Goal: Use online tool/utility: Utilize a website feature to perform a specific function

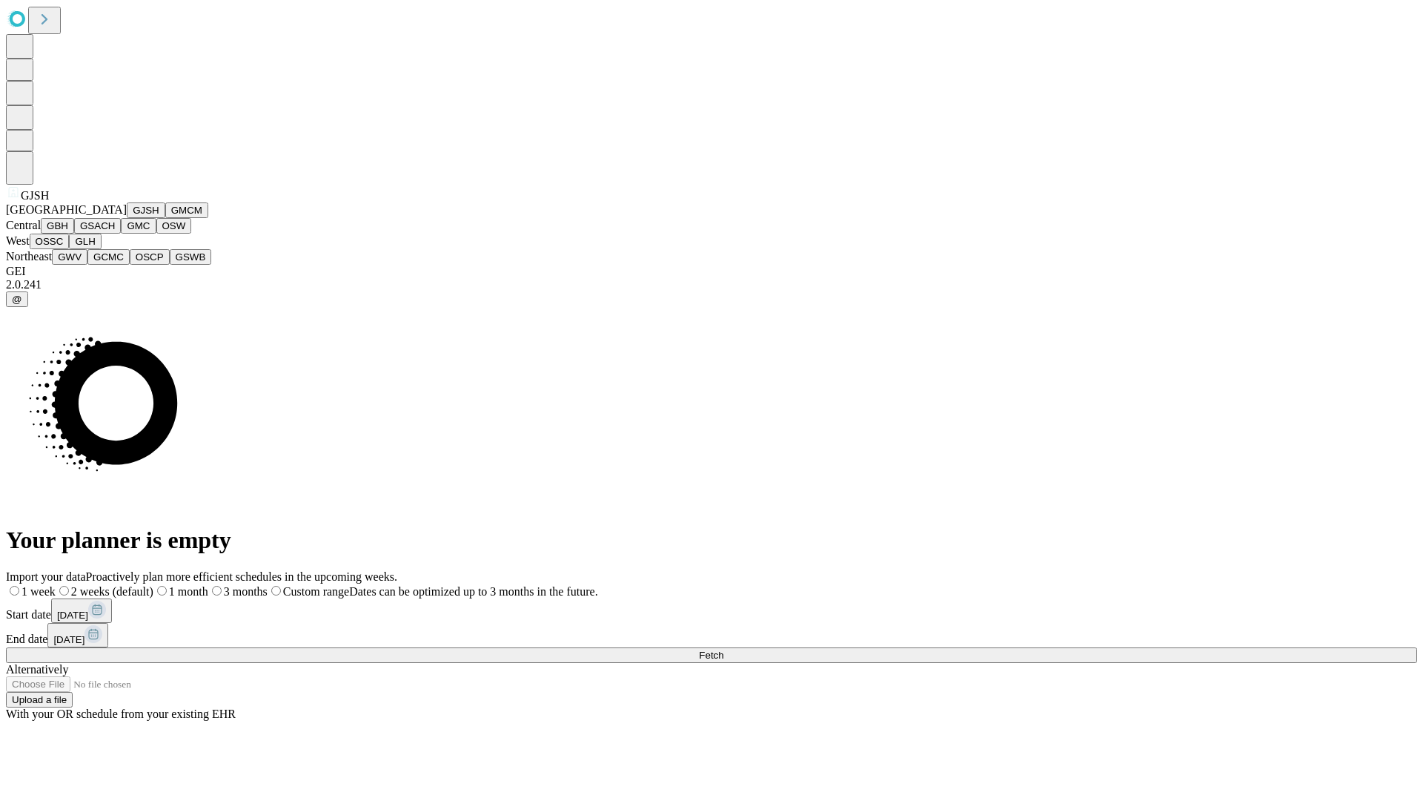
click at [127, 218] on button "GJSH" at bounding box center [146, 210] width 39 height 16
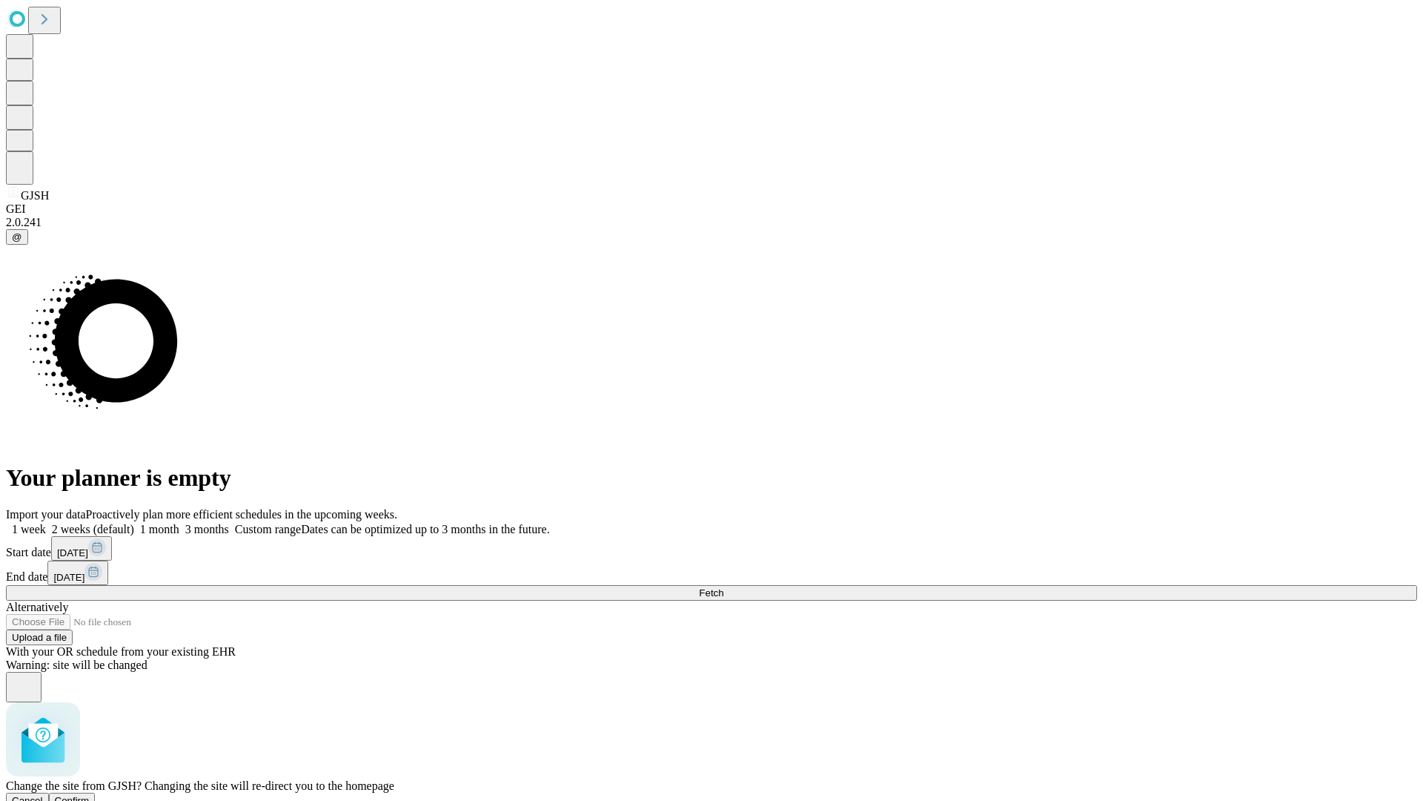
click at [90, 795] on span "Confirm" at bounding box center [72, 800] width 35 height 11
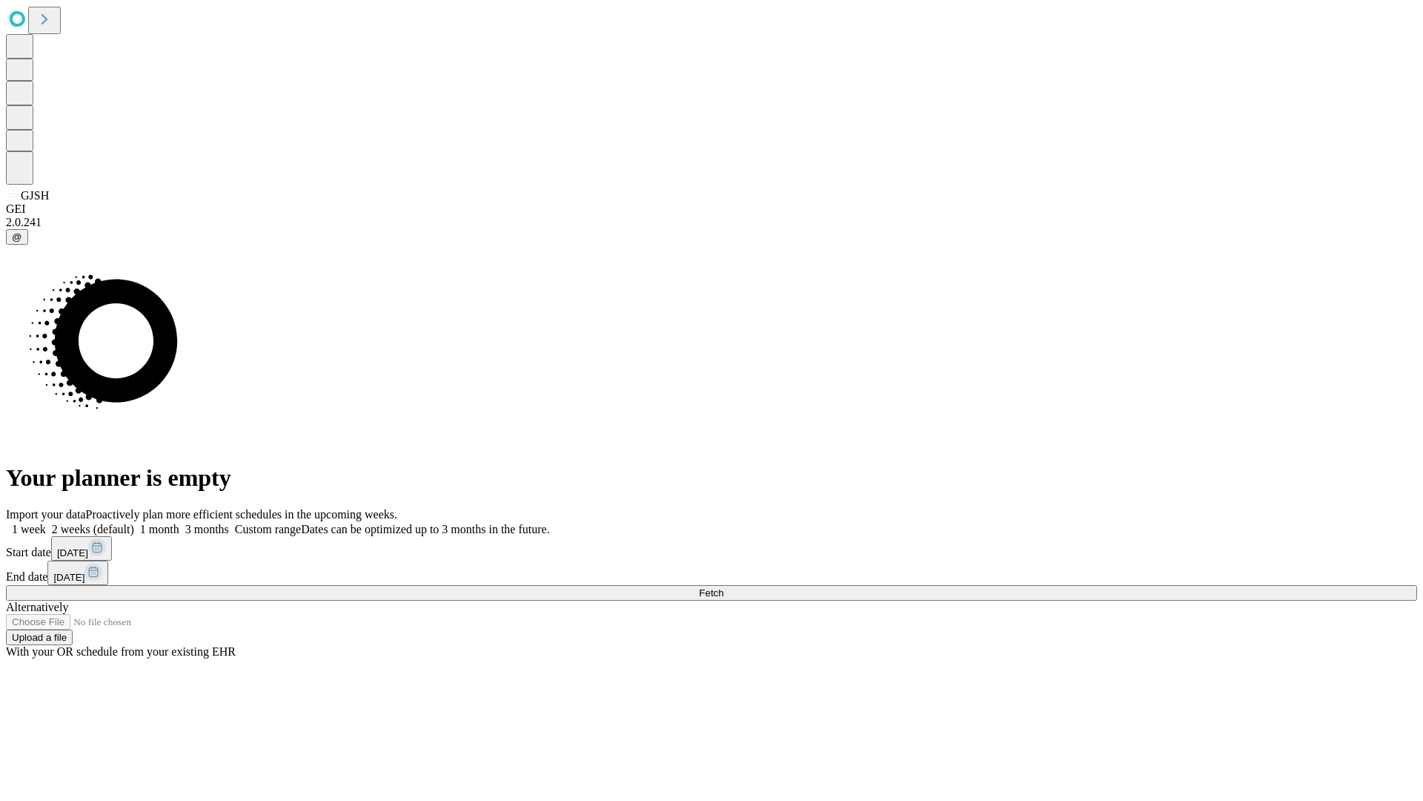
click at [46, 523] on label "1 week" at bounding box center [26, 529] width 40 height 13
click at [723, 587] on span "Fetch" at bounding box center [711, 592] width 24 height 11
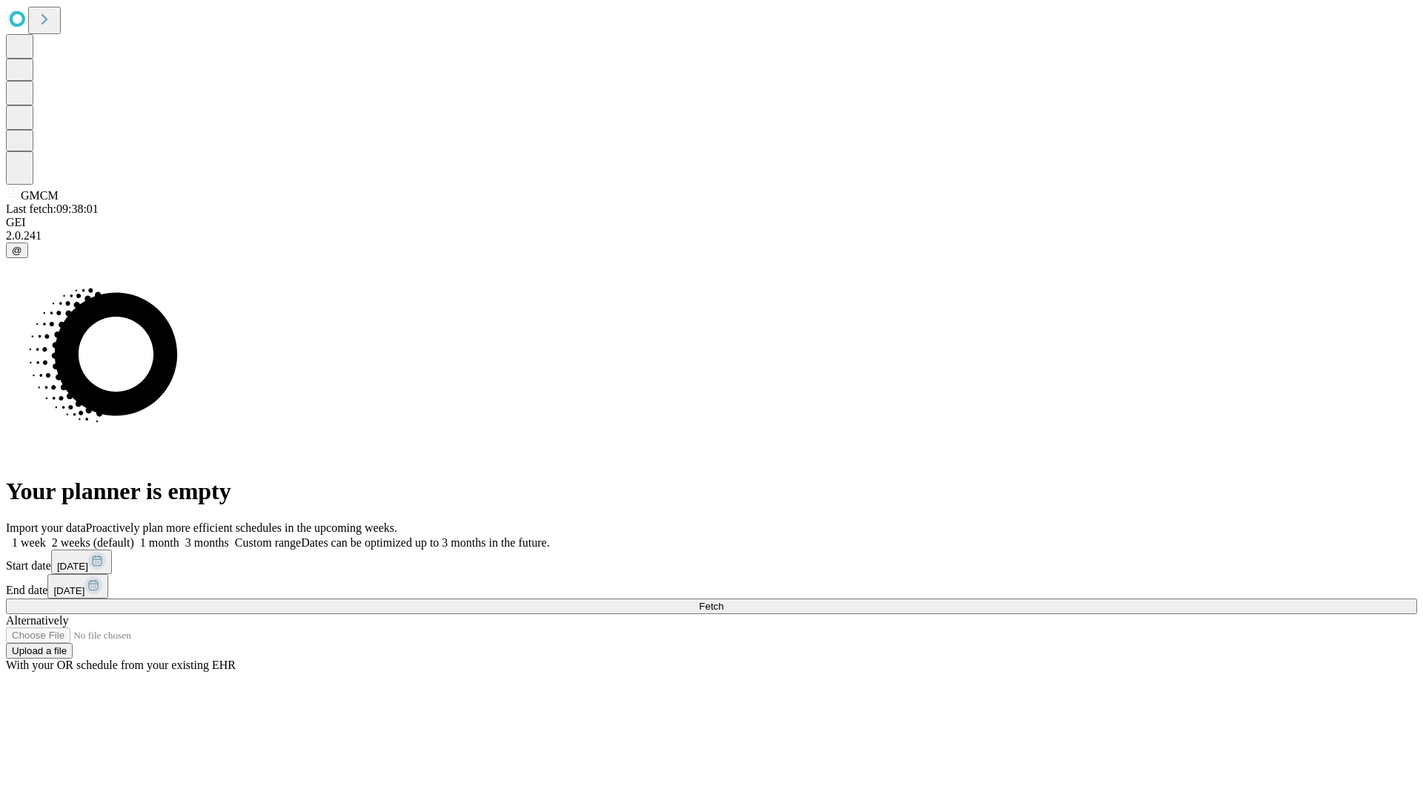
click at [723, 600] on span "Fetch" at bounding box center [711, 605] width 24 height 11
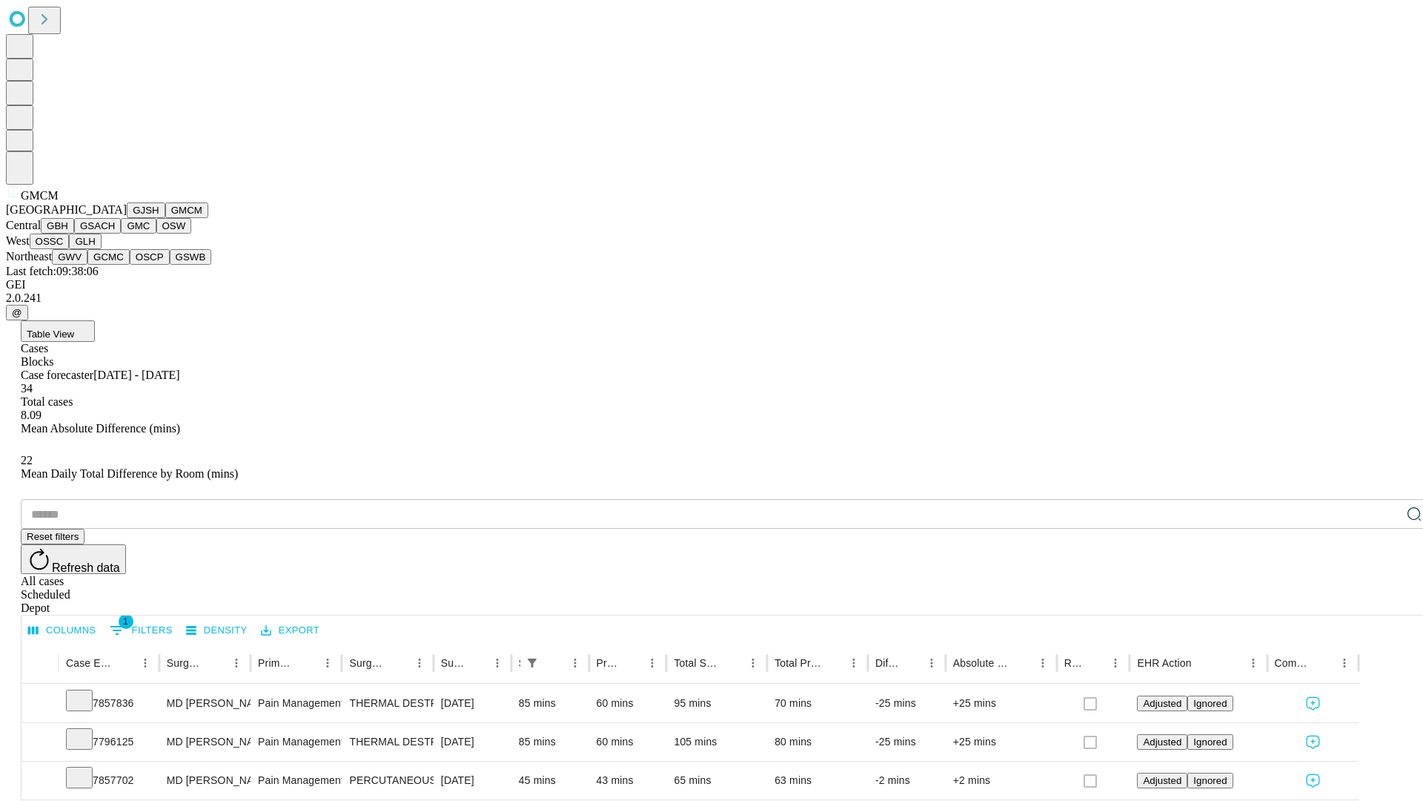
click at [74, 233] on button "GBH" at bounding box center [57, 226] width 33 height 16
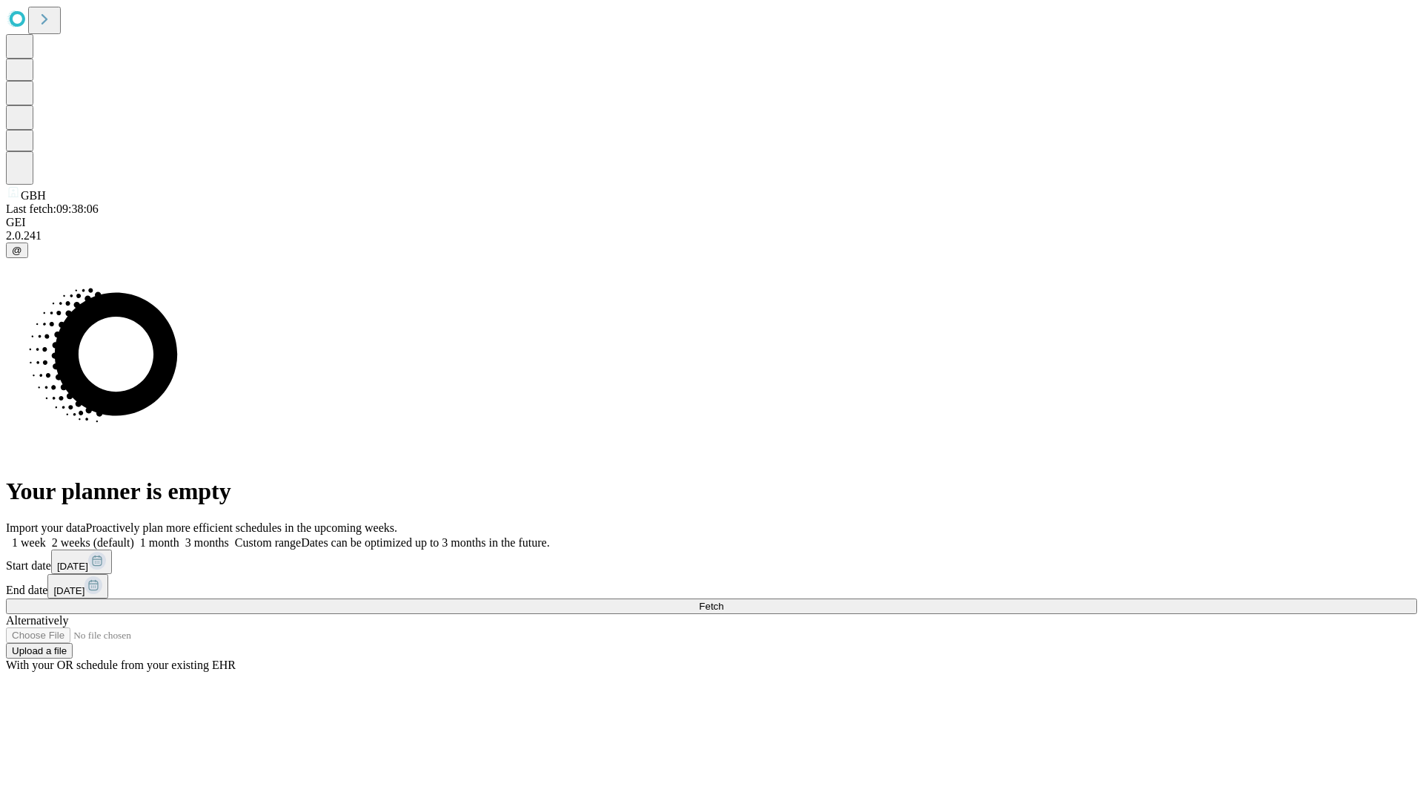
click at [723, 600] on span "Fetch" at bounding box center [711, 605] width 24 height 11
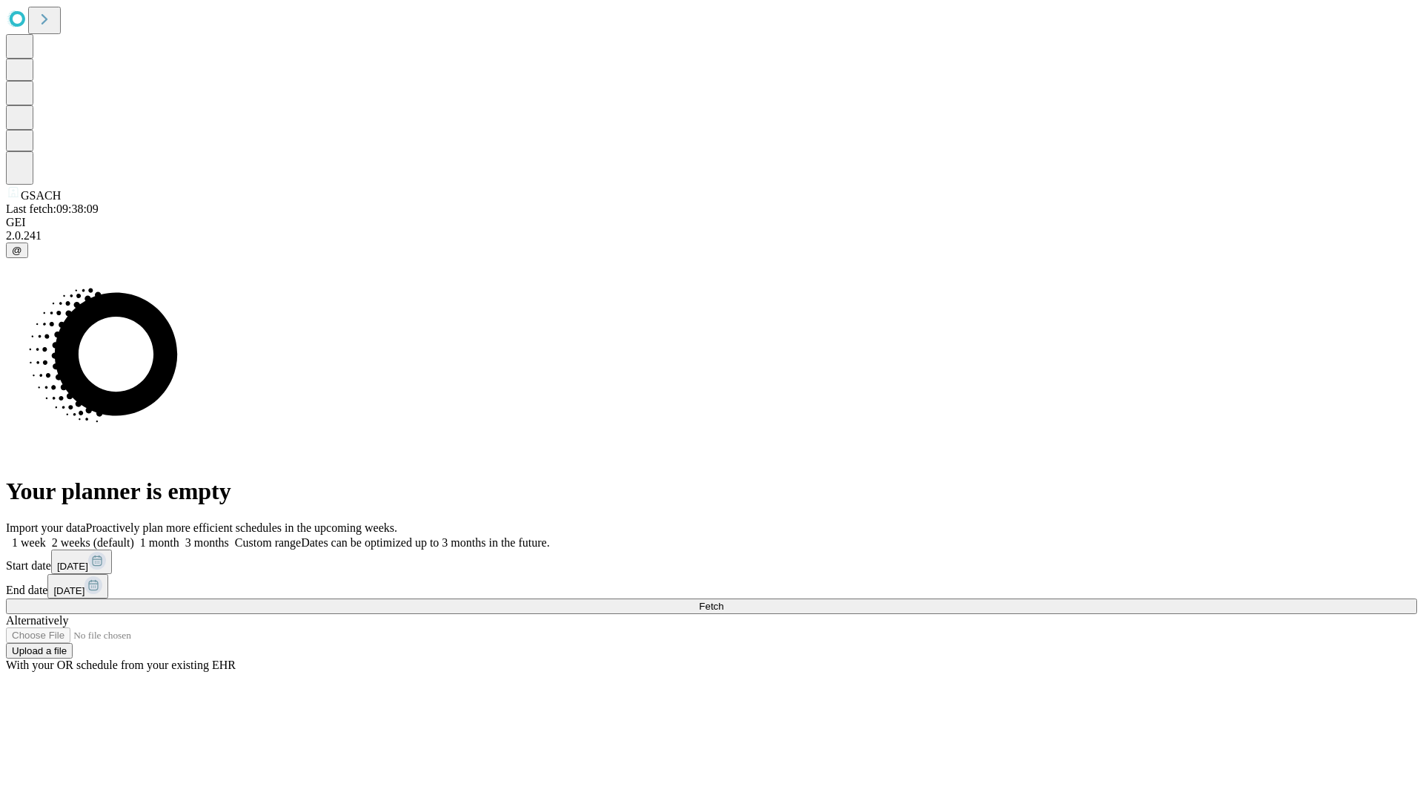
click at [723, 600] on span "Fetch" at bounding box center [711, 605] width 24 height 11
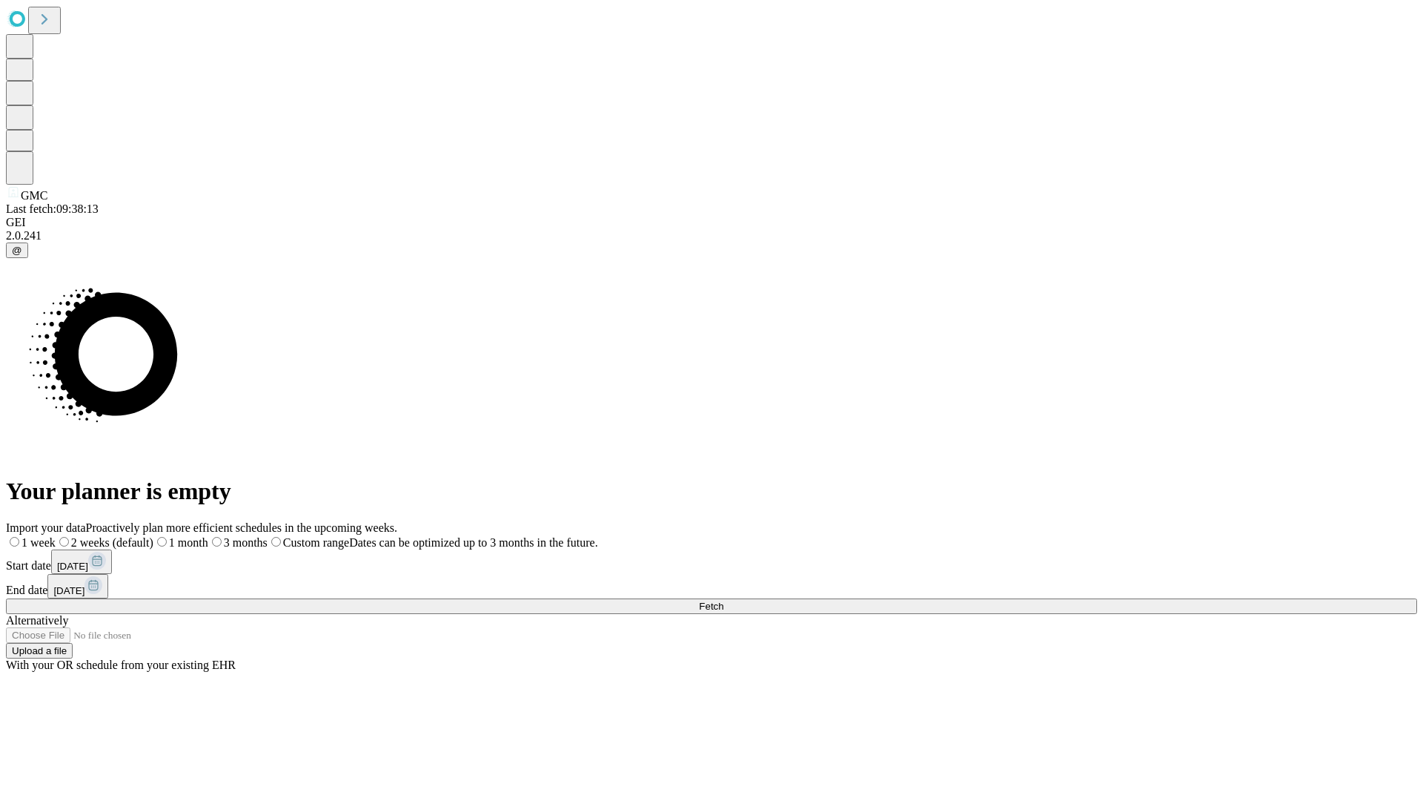
click at [56, 536] on label "1 week" at bounding box center [31, 542] width 50 height 13
click at [723, 600] on span "Fetch" at bounding box center [711, 605] width 24 height 11
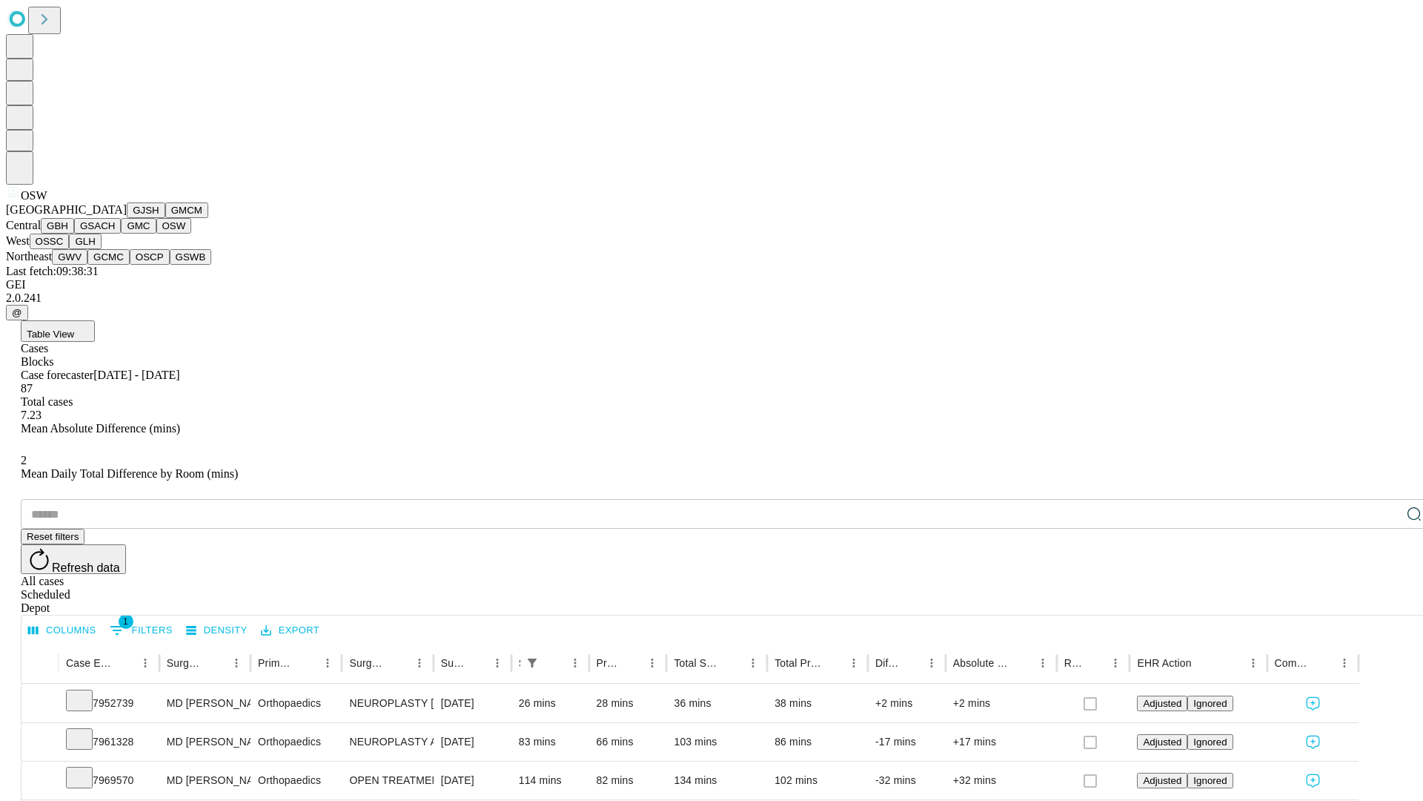
click at [70, 249] on button "OSSC" at bounding box center [50, 241] width 40 height 16
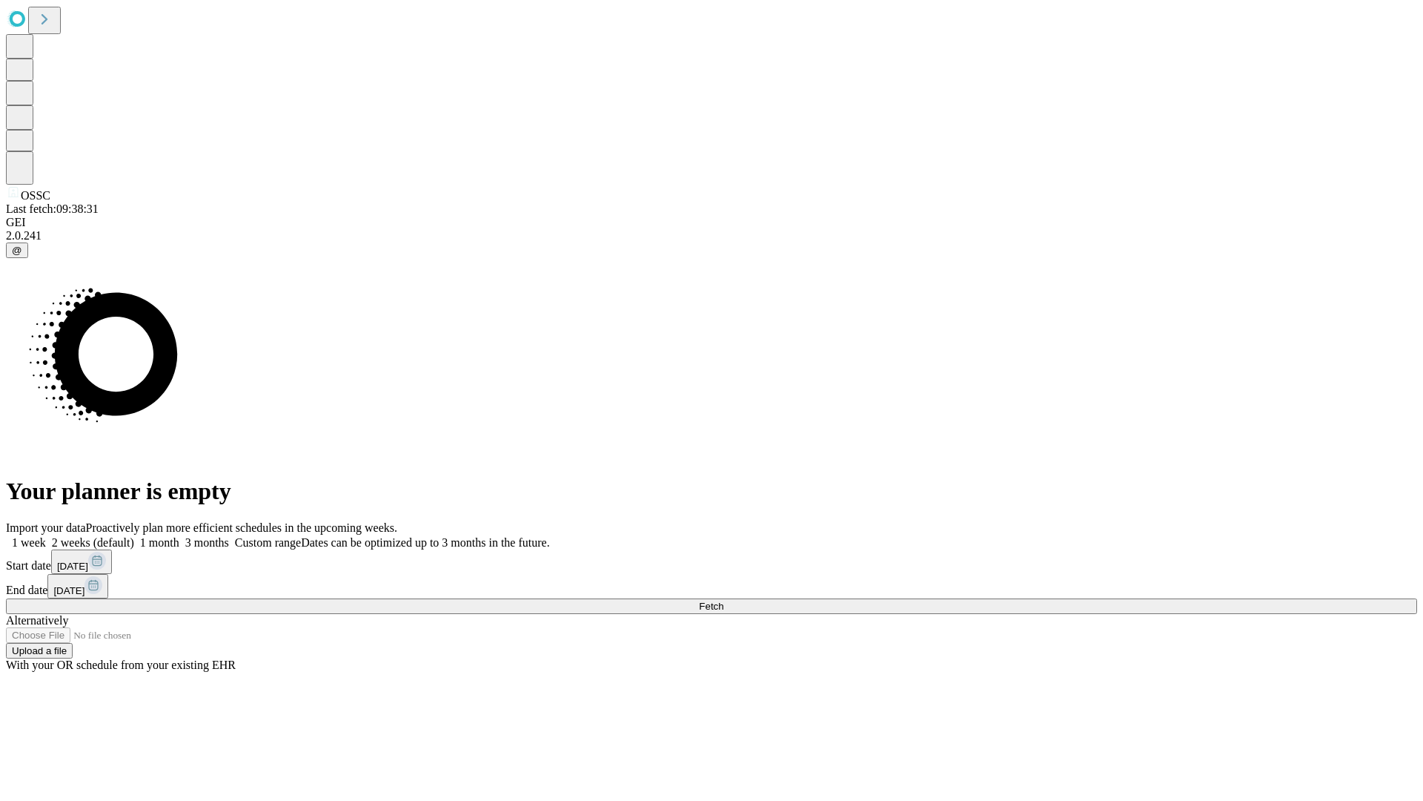
click at [46, 536] on label "1 week" at bounding box center [26, 542] width 40 height 13
click at [723, 600] on span "Fetch" at bounding box center [711, 605] width 24 height 11
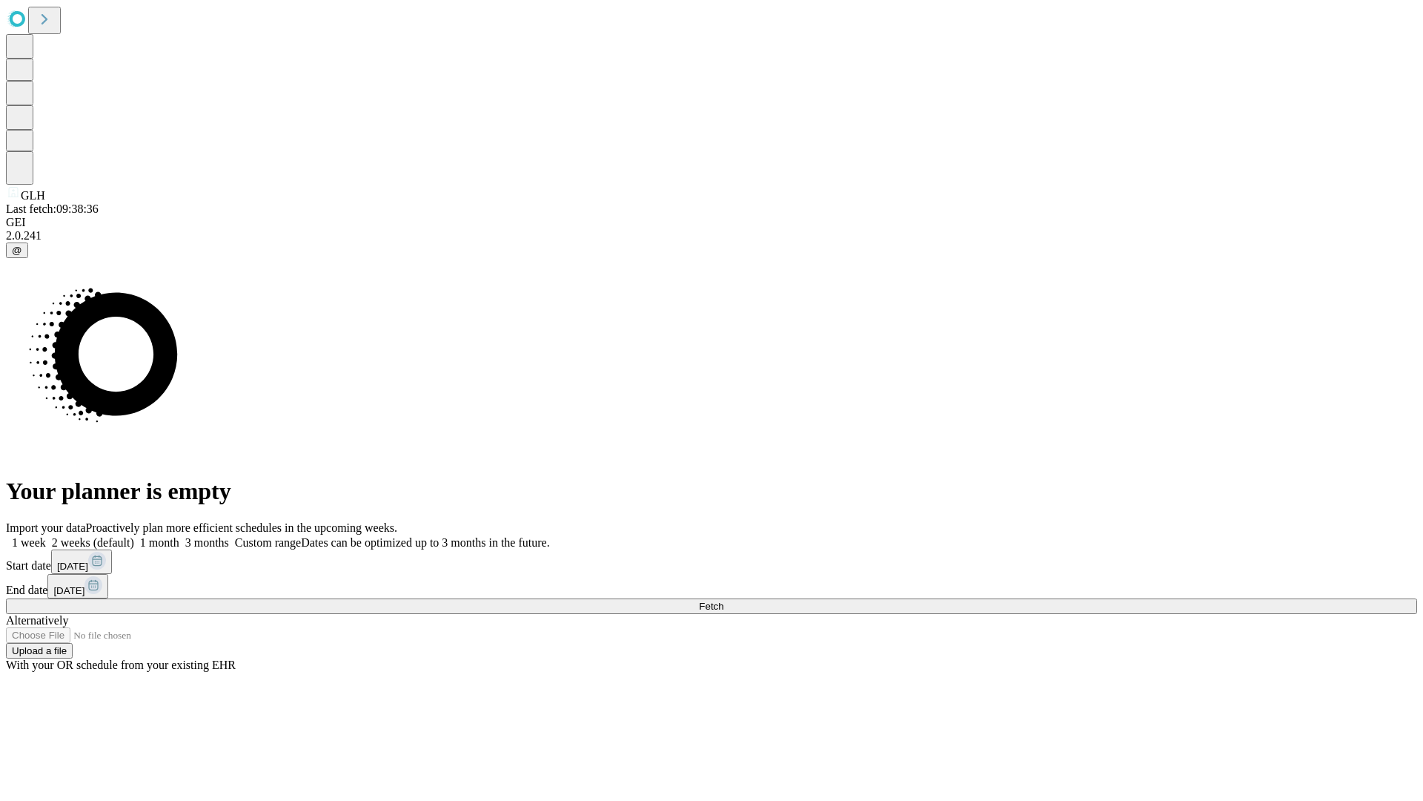
click at [46, 536] on label "1 week" at bounding box center [26, 542] width 40 height 13
click at [723, 600] on span "Fetch" at bounding box center [711, 605] width 24 height 11
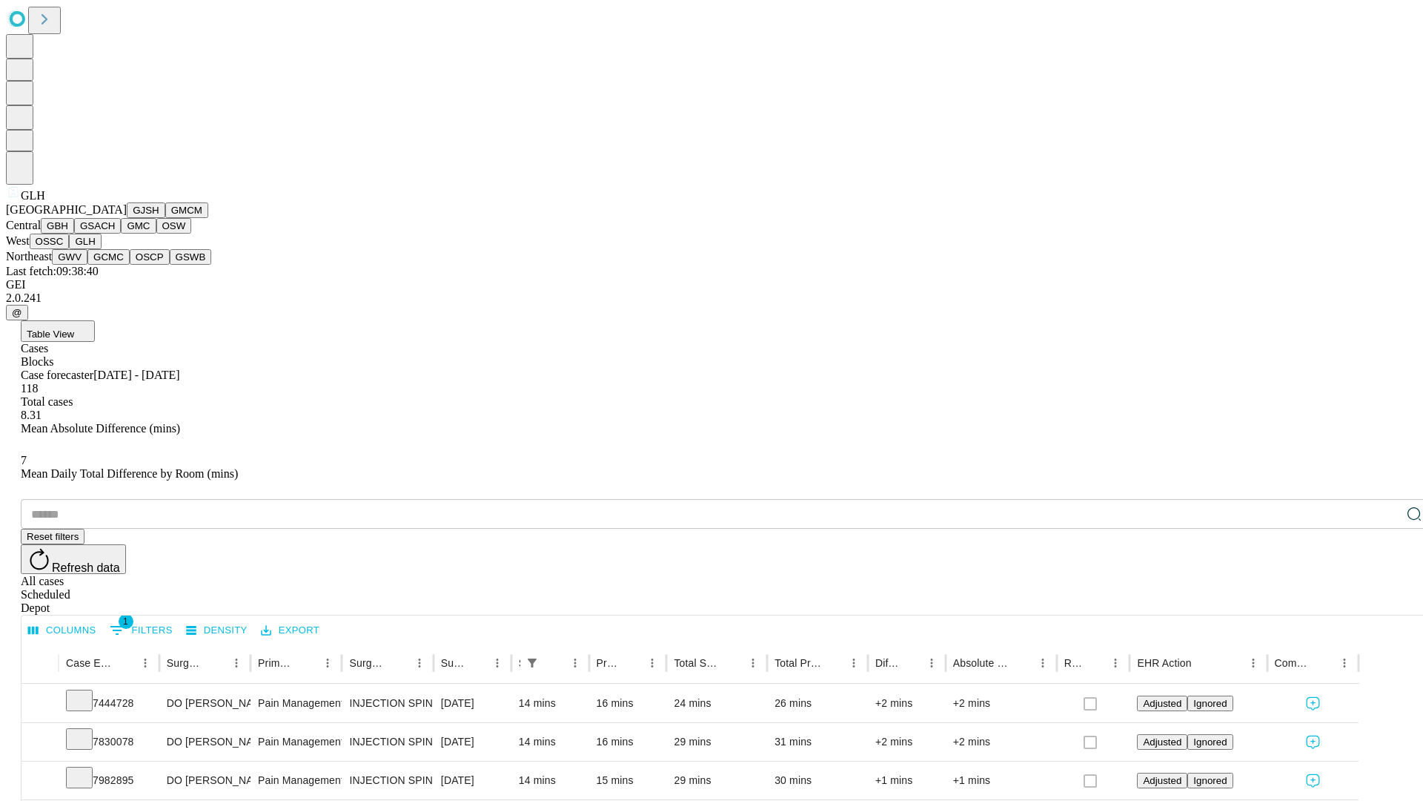
click at [87, 265] on button "GWV" at bounding box center [70, 257] width 36 height 16
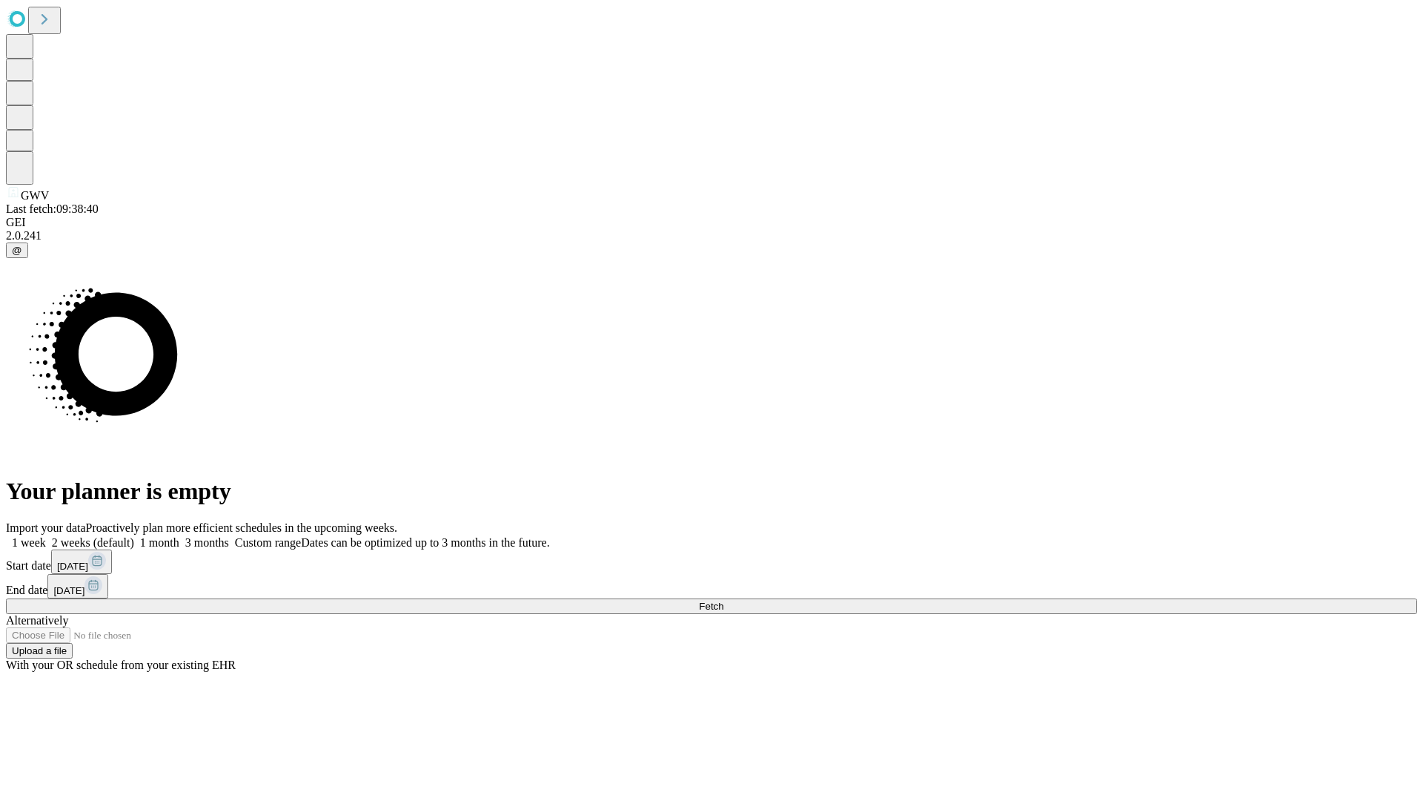
click at [46, 536] on label "1 week" at bounding box center [26, 542] width 40 height 13
click at [723, 600] on span "Fetch" at bounding box center [711, 605] width 24 height 11
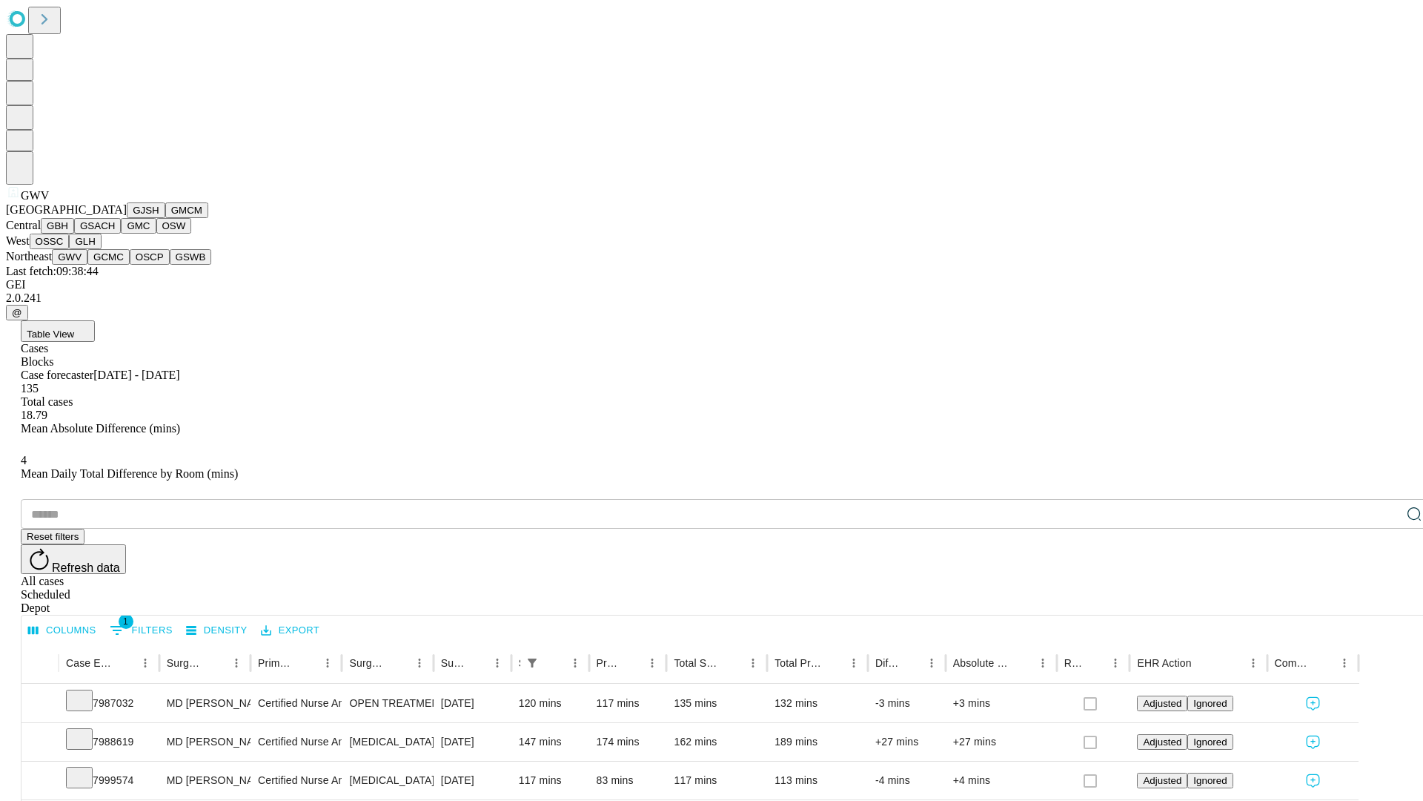
click at [115, 265] on button "GCMC" at bounding box center [108, 257] width 42 height 16
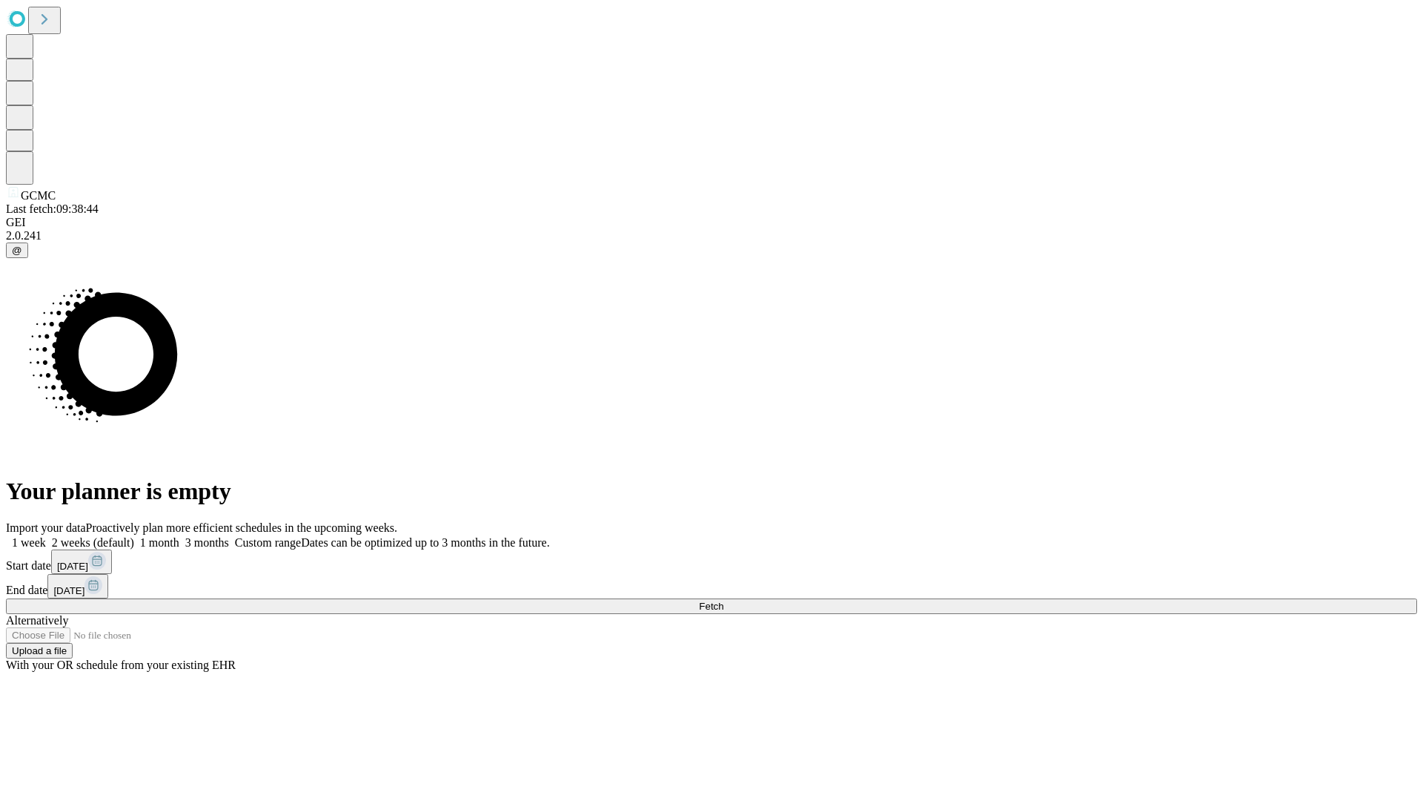
click at [46, 536] on label "1 week" at bounding box center [26, 542] width 40 height 13
click at [723, 600] on span "Fetch" at bounding box center [711, 605] width 24 height 11
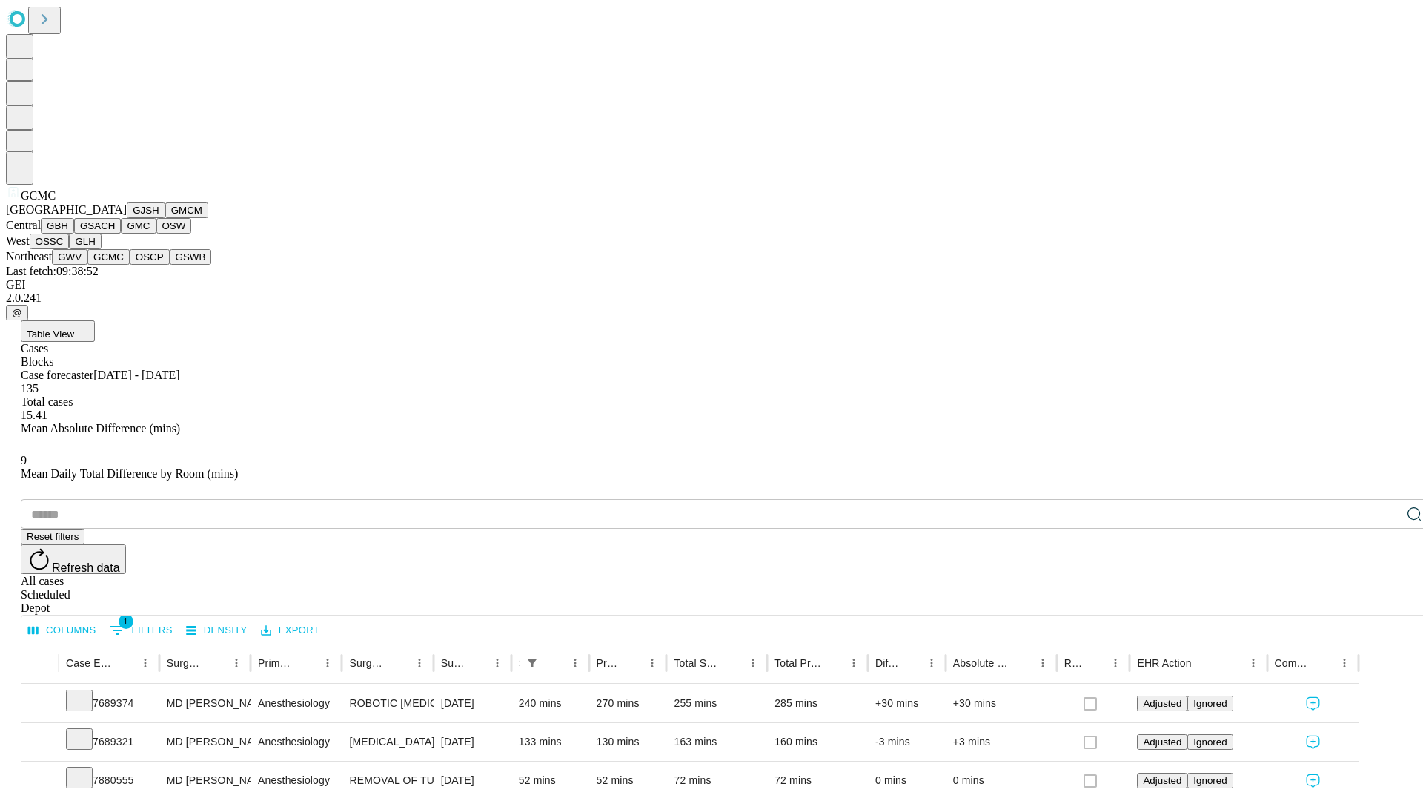
click at [130, 265] on button "OSCP" at bounding box center [150, 257] width 40 height 16
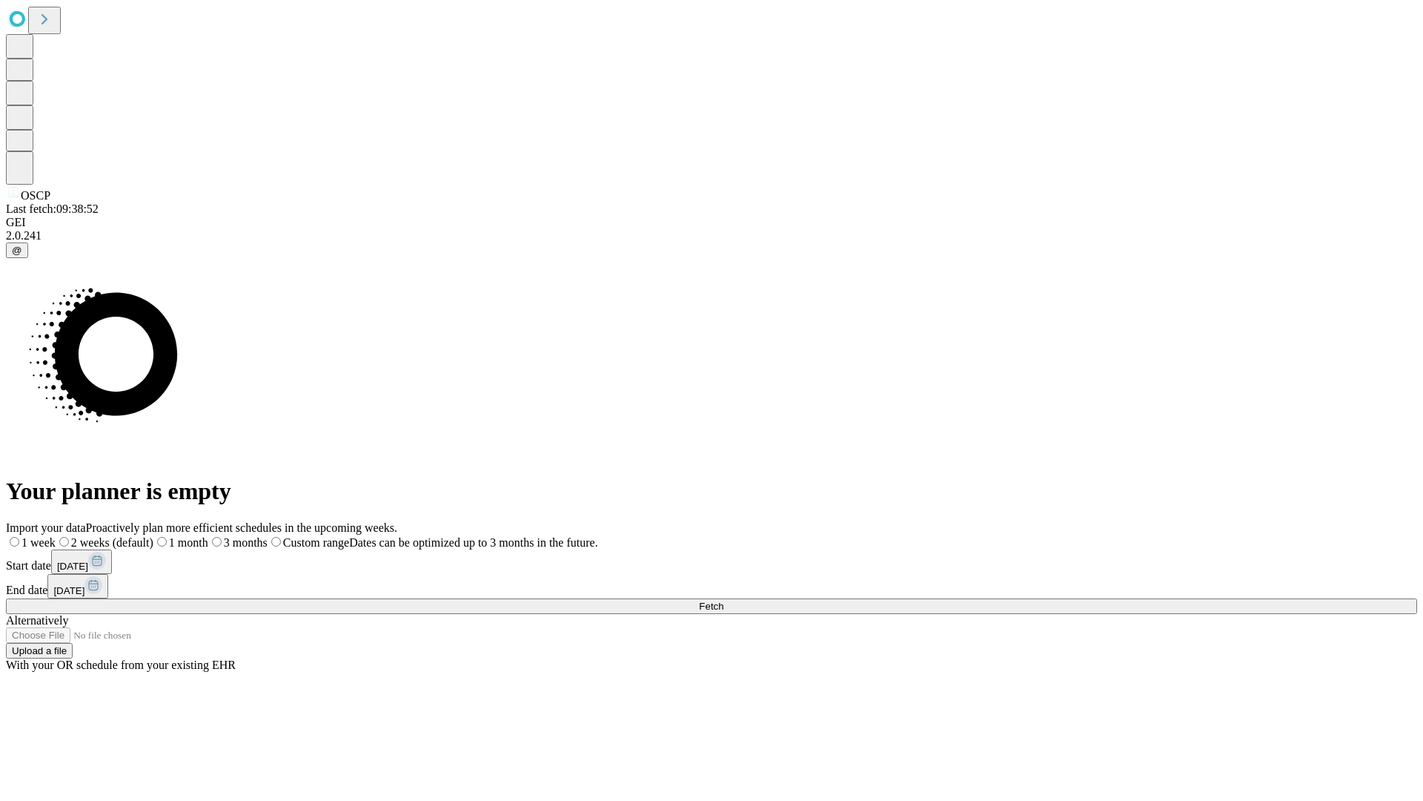
click at [56, 536] on label "1 week" at bounding box center [31, 542] width 50 height 13
click at [723, 600] on span "Fetch" at bounding box center [711, 605] width 24 height 11
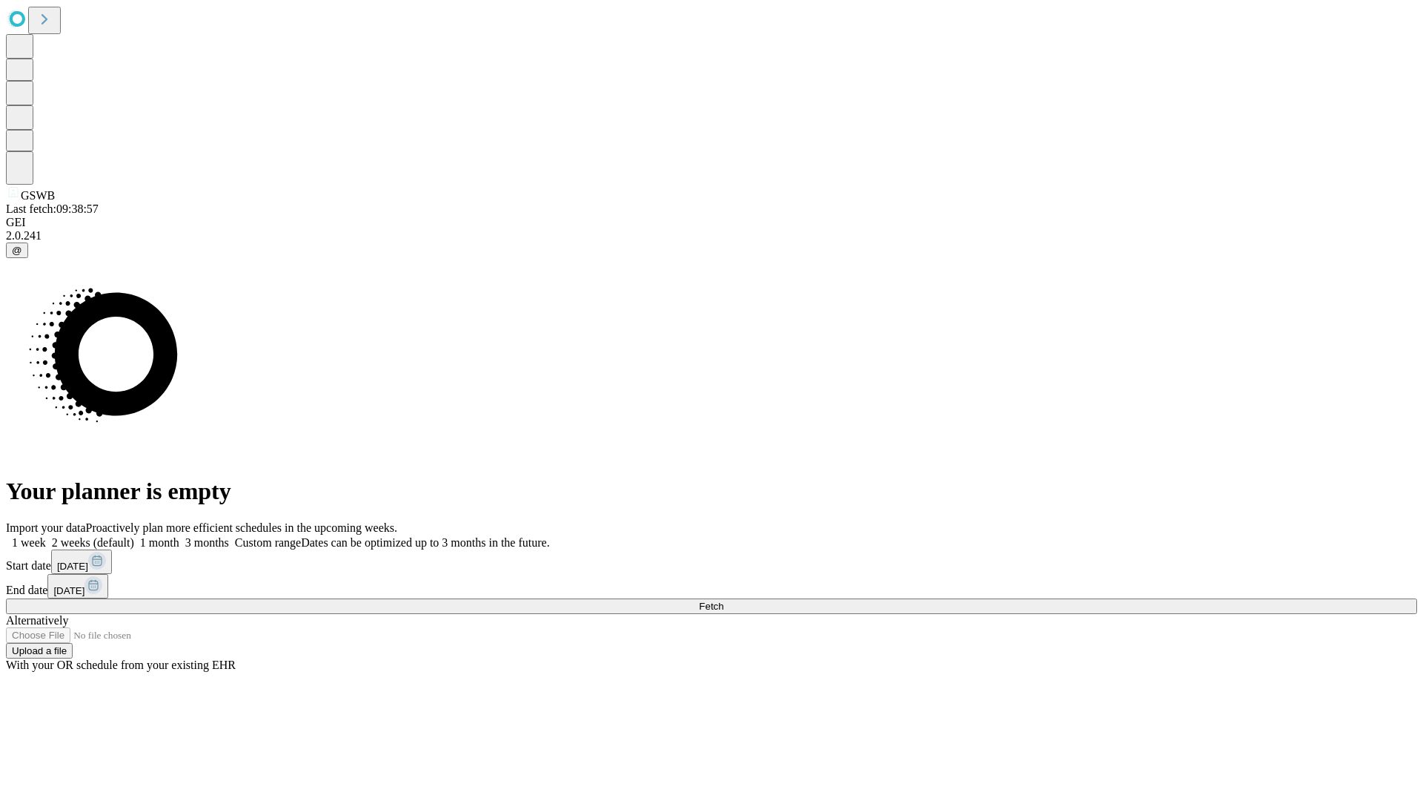
click at [46, 536] on label "1 week" at bounding box center [26, 542] width 40 height 13
click at [723, 600] on span "Fetch" at bounding box center [711, 605] width 24 height 11
